Goal: Transaction & Acquisition: Download file/media

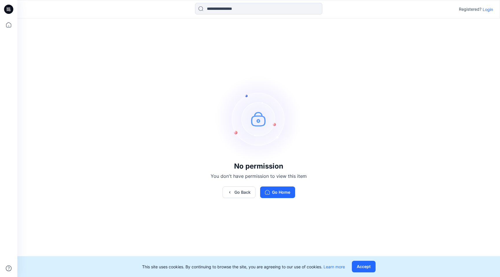
click at [486, 12] on p "Login" at bounding box center [488, 9] width 10 height 6
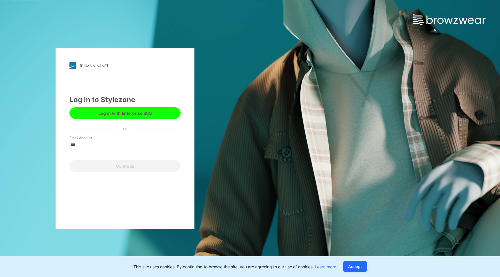
type input "**********"
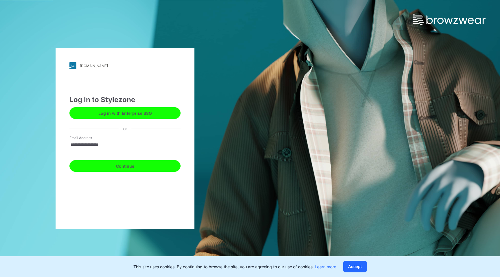
click at [134, 166] on button "Continue" at bounding box center [124, 166] width 111 height 12
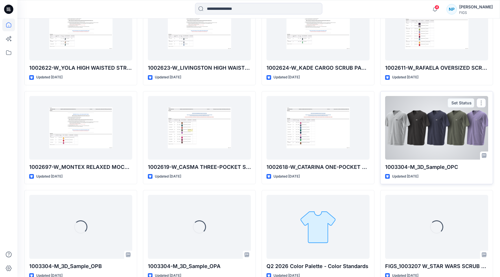
scroll to position [324, 0]
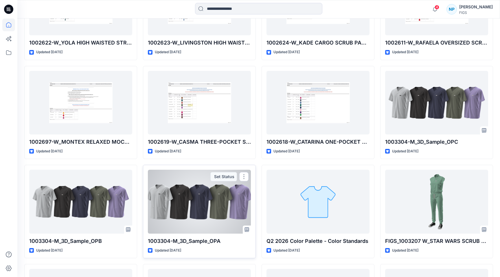
click at [227, 223] on div at bounding box center [199, 202] width 103 height 64
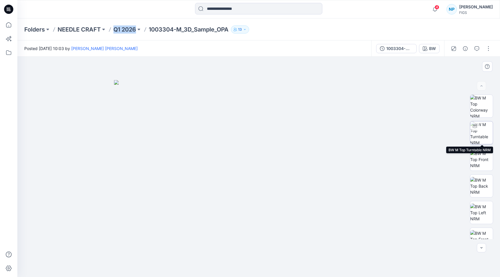
click at [479, 133] on img at bounding box center [481, 133] width 23 height 23
drag, startPoint x: 334, startPoint y: 160, endPoint x: 284, endPoint y: 163, distance: 50.4
click at [284, 163] on img at bounding box center [209, 29] width 778 height 497
click at [286, 269] on icon at bounding box center [259, 260] width 175 height 22
click at [287, 269] on icon at bounding box center [259, 260] width 175 height 22
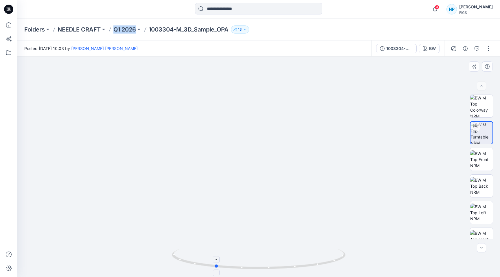
drag, startPoint x: 311, startPoint y: 265, endPoint x: 267, endPoint y: 266, distance: 43.7
click at [267, 266] on icon at bounding box center [259, 260] width 175 height 22
drag, startPoint x: 308, startPoint y: 267, endPoint x: 275, endPoint y: 271, distance: 33.6
click at [275, 271] on div at bounding box center [259, 262] width 174 height 29
drag, startPoint x: 265, startPoint y: 184, endPoint x: 301, endPoint y: 122, distance: 71.1
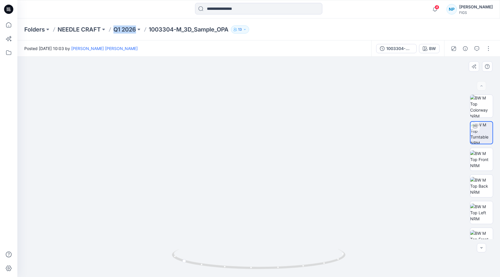
drag, startPoint x: 298, startPoint y: 183, endPoint x: 306, endPoint y: 60, distance: 122.7
drag, startPoint x: 314, startPoint y: 116, endPoint x: 314, endPoint y: 74, distance: 42.0
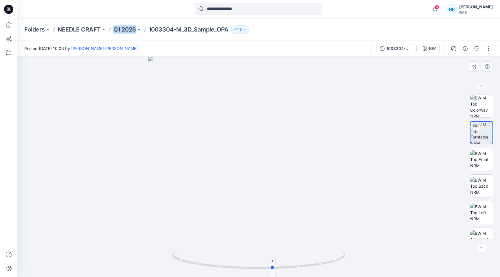
drag, startPoint x: 310, startPoint y: 265, endPoint x: 228, endPoint y: 259, distance: 82.5
click at [228, 259] on icon at bounding box center [259, 260] width 175 height 22
drag, startPoint x: 269, startPoint y: 128, endPoint x: 261, endPoint y: 277, distance: 149.3
click at [261, 277] on div at bounding box center [258, 167] width 483 height 221
drag, startPoint x: 263, startPoint y: 147, endPoint x: 263, endPoint y: 277, distance: 129.7
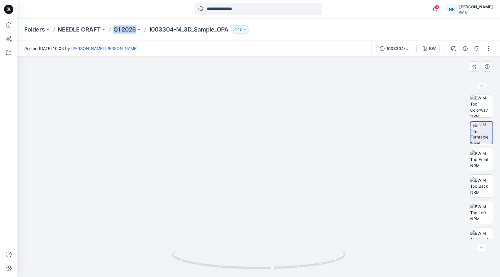
click at [263, 277] on div at bounding box center [258, 167] width 483 height 221
drag, startPoint x: 276, startPoint y: 166, endPoint x: 276, endPoint y: 277, distance: 110.6
click at [276, 277] on div at bounding box center [258, 167] width 483 height 221
drag, startPoint x: 342, startPoint y: 258, endPoint x: 305, endPoint y: 268, distance: 38.4
click at [305, 268] on icon at bounding box center [259, 260] width 175 height 22
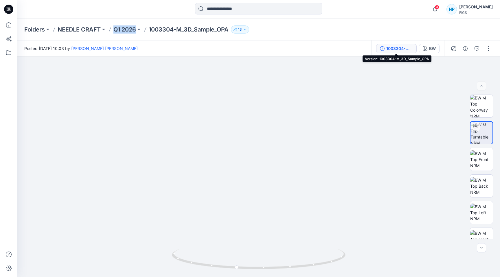
click at [408, 49] on div "1003304-M_3D_Sample_OPA" at bounding box center [399, 48] width 27 height 6
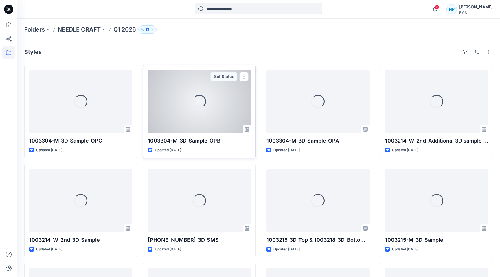
click at [206, 110] on div "Loading..." at bounding box center [199, 102] width 103 height 64
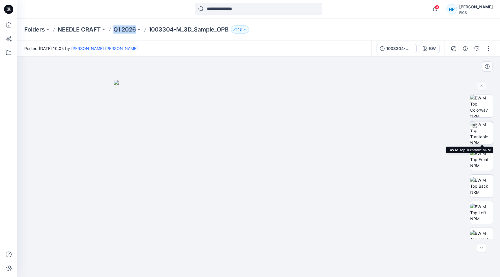
click at [481, 131] on img at bounding box center [481, 133] width 23 height 23
drag, startPoint x: 315, startPoint y: 120, endPoint x: 321, endPoint y: 220, distance: 99.8
click at [321, 220] on img at bounding box center [265, 52] width 886 height 449
drag, startPoint x: 364, startPoint y: 188, endPoint x: 317, endPoint y: 119, distance: 83.0
click at [317, 119] on img at bounding box center [224, 41] width 832 height 473
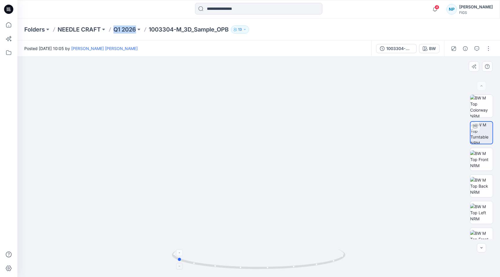
drag, startPoint x: 306, startPoint y: 264, endPoint x: 224, endPoint y: 271, distance: 82.2
click at [224, 271] on icon at bounding box center [259, 260] width 175 height 22
drag, startPoint x: 320, startPoint y: 164, endPoint x: 320, endPoint y: 246, distance: 82.8
click at [320, 246] on img at bounding box center [259, 59] width 886 height 437
drag, startPoint x: 312, startPoint y: 136, endPoint x: 315, endPoint y: 174, distance: 37.4
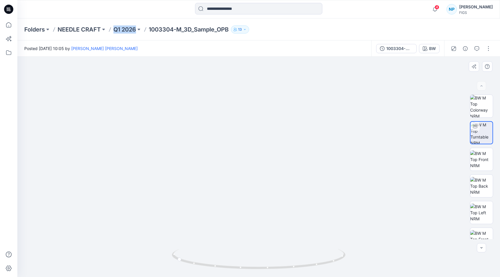
click at [315, 174] on img at bounding box center [262, 78] width 886 height 400
drag, startPoint x: 344, startPoint y: 258, endPoint x: 270, endPoint y: 250, distance: 74.6
click at [270, 250] on icon at bounding box center [259, 260] width 175 height 22
drag, startPoint x: 285, startPoint y: 198, endPoint x: 295, endPoint y: 135, distance: 63.9
click at [295, 135] on img at bounding box center [258, 120] width 329 height 313
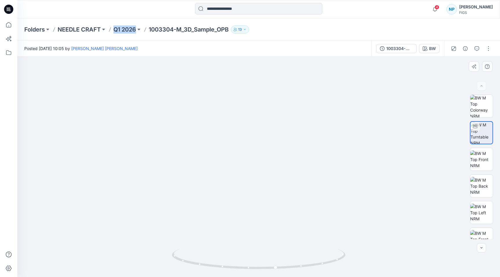
drag, startPoint x: 282, startPoint y: 114, endPoint x: 289, endPoint y: 187, distance: 73.8
click at [487, 160] on img at bounding box center [481, 160] width 23 height 18
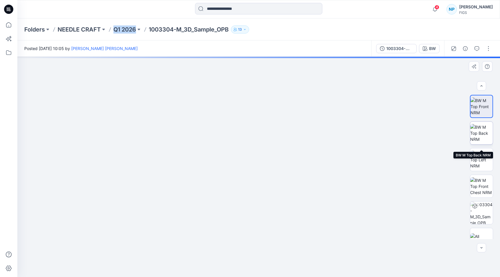
scroll to position [65, 0]
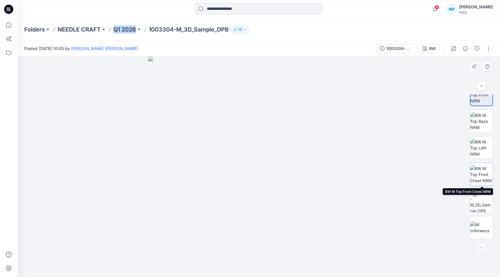
click at [482, 177] on img at bounding box center [481, 175] width 23 height 18
drag, startPoint x: 280, startPoint y: 234, endPoint x: 289, endPoint y: 159, distance: 75.5
click at [289, 159] on img at bounding box center [259, 93] width 376 height 367
drag, startPoint x: 292, startPoint y: 164, endPoint x: 294, endPoint y: 130, distance: 34.0
click at [294, 130] on img at bounding box center [259, 93] width 376 height 370
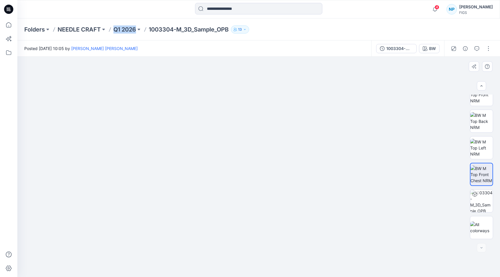
drag, startPoint x: 126, startPoint y: 263, endPoint x: 215, endPoint y: 167, distance: 131.1
click at [215, 167] on img at bounding box center [259, 89] width 376 height 376
click at [222, 168] on img at bounding box center [259, 89] width 376 height 376
drag, startPoint x: 222, startPoint y: 168, endPoint x: 269, endPoint y: 86, distance: 94.3
click at [269, 86] on img at bounding box center [259, 89] width 376 height 376
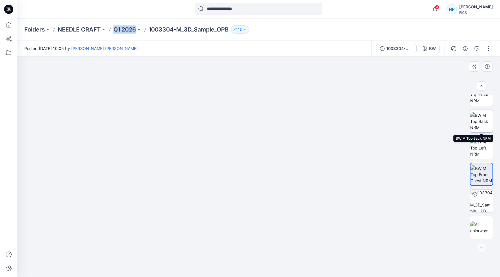
click at [488, 117] on img at bounding box center [481, 121] width 23 height 18
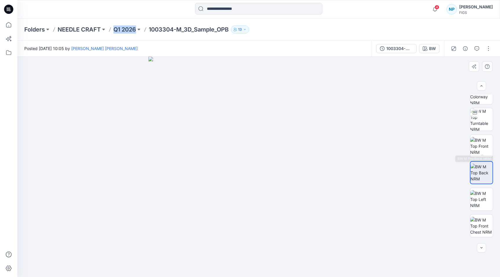
scroll to position [0, 0]
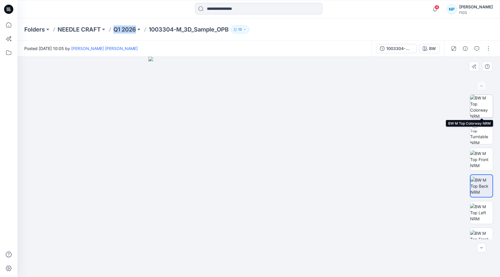
click at [484, 113] on img at bounding box center [481, 106] width 23 height 23
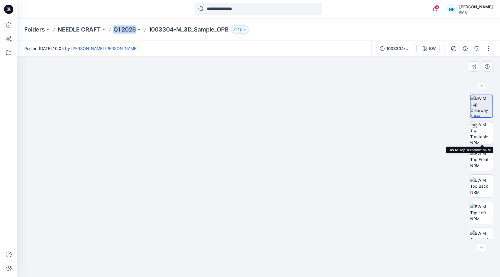
click at [478, 137] on img at bounding box center [481, 133] width 23 height 23
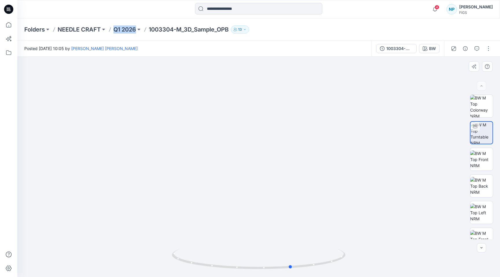
drag, startPoint x: 237, startPoint y: 268, endPoint x: 268, endPoint y: 271, distance: 31.5
click at [268, 271] on div at bounding box center [259, 262] width 174 height 29
click at [409, 49] on div "1003304-M_3D_Sample_OPB" at bounding box center [399, 48] width 27 height 6
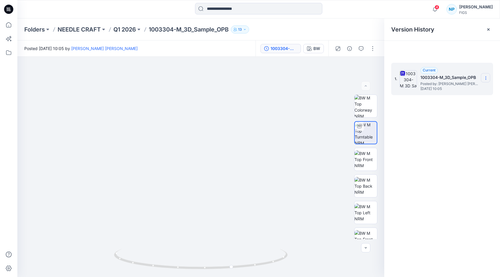
click at [484, 76] on icon at bounding box center [486, 78] width 5 height 5
click at [474, 88] on span "Download Source BW File" at bounding box center [457, 89] width 48 height 7
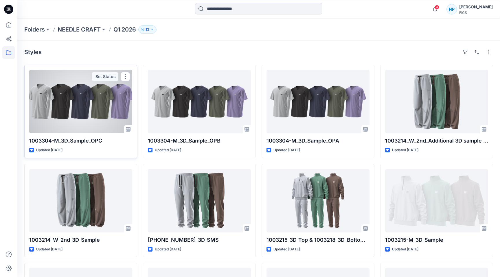
click at [107, 100] on div at bounding box center [80, 102] width 103 height 64
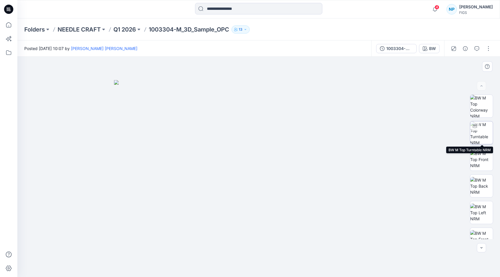
click at [486, 135] on img at bounding box center [481, 133] width 23 height 23
drag, startPoint x: 272, startPoint y: 96, endPoint x: 276, endPoint y: 189, distance: 92.7
click at [276, 189] on img at bounding box center [259, 7] width 886 height 539
drag, startPoint x: 291, startPoint y: 265, endPoint x: 341, endPoint y: 271, distance: 50.4
click at [341, 271] on div at bounding box center [259, 262] width 174 height 29
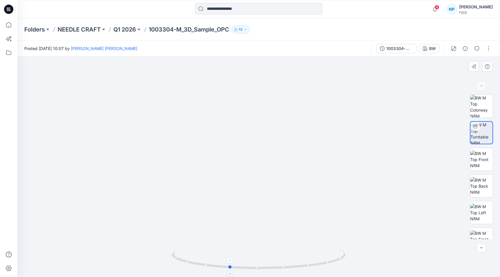
drag, startPoint x: 293, startPoint y: 265, endPoint x: 214, endPoint y: 264, distance: 79.3
click at [214, 264] on icon at bounding box center [259, 260] width 175 height 22
drag, startPoint x: 296, startPoint y: 266, endPoint x: 326, endPoint y: 263, distance: 29.7
click at [326, 263] on icon at bounding box center [259, 260] width 175 height 22
drag, startPoint x: 323, startPoint y: 206, endPoint x: 327, endPoint y: 135, distance: 71.3
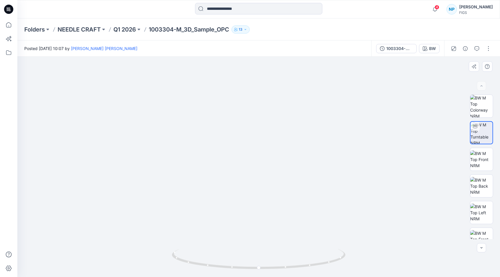
click at [327, 135] on img at bounding box center [258, 44] width 873 height 467
drag, startPoint x: 325, startPoint y: 191, endPoint x: 339, endPoint y: 83, distance: 109.4
drag, startPoint x: 332, startPoint y: 183, endPoint x: 336, endPoint y: 110, distance: 73.0
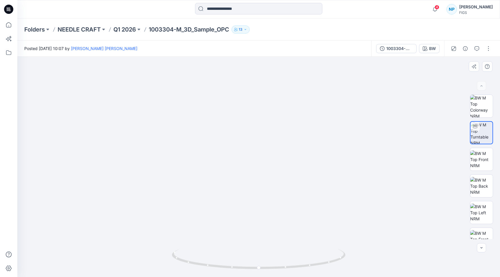
drag, startPoint x: 331, startPoint y: 173, endPoint x: 340, endPoint y: 135, distance: 38.8
drag, startPoint x: 299, startPoint y: 266, endPoint x: 344, endPoint y: 257, distance: 45.4
click at [345, 257] on icon at bounding box center [259, 260] width 175 height 22
drag, startPoint x: 314, startPoint y: 263, endPoint x: 236, endPoint y: 259, distance: 78.9
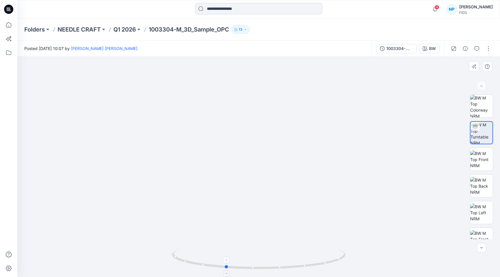
click at [235, 259] on icon at bounding box center [259, 260] width 175 height 22
drag, startPoint x: 293, startPoint y: 195, endPoint x: 289, endPoint y: 109, distance: 86.4
drag, startPoint x: 298, startPoint y: 123, endPoint x: 296, endPoint y: 69, distance: 53.6
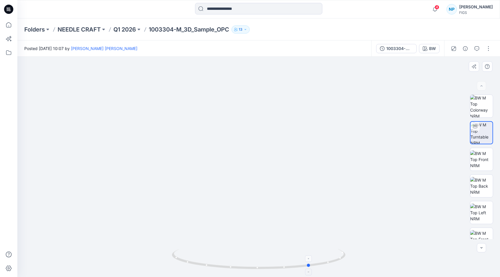
drag, startPoint x: 307, startPoint y: 265, endPoint x: 217, endPoint y: 270, distance: 89.8
click at [217, 270] on icon at bounding box center [259, 260] width 175 height 22
drag, startPoint x: 269, startPoint y: 190, endPoint x: 269, endPoint y: 277, distance: 87.1
click at [269, 277] on div at bounding box center [258, 167] width 483 height 221
drag, startPoint x: 288, startPoint y: 119, endPoint x: 287, endPoint y: 248, distance: 128.8
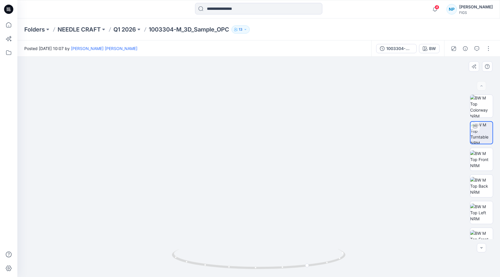
drag, startPoint x: 300, startPoint y: 142, endPoint x: 299, endPoint y: 250, distance: 108.0
click at [299, 250] on div at bounding box center [258, 167] width 483 height 221
drag, startPoint x: 299, startPoint y: 252, endPoint x: 295, endPoint y: 268, distance: 17.1
click at [295, 268] on icon at bounding box center [259, 260] width 175 height 22
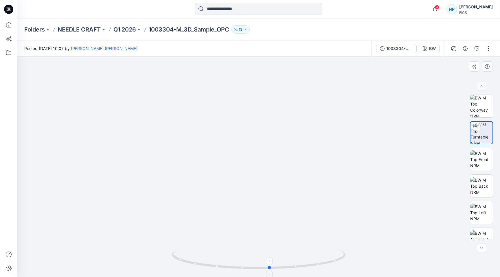
drag, startPoint x: 316, startPoint y: 263, endPoint x: 281, endPoint y: 265, distance: 34.8
click at [281, 265] on icon at bounding box center [259, 260] width 175 height 22
drag, startPoint x: 293, startPoint y: 127, endPoint x: 279, endPoint y: 225, distance: 98.5
click at [279, 225] on img at bounding box center [273, 55] width 873 height 443
click at [404, 49] on div "1003304-M_3D_Sample_OPC" at bounding box center [399, 48] width 27 height 6
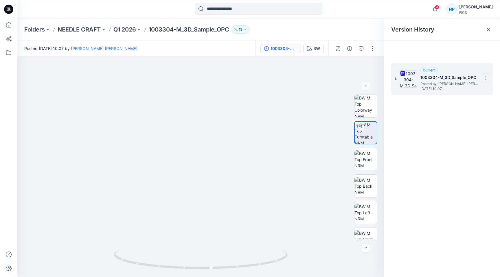
click at [486, 78] on icon at bounding box center [486, 78] width 5 height 5
click at [476, 88] on span "Download Source BW File" at bounding box center [457, 89] width 48 height 7
